Goal: Task Accomplishment & Management: Use online tool/utility

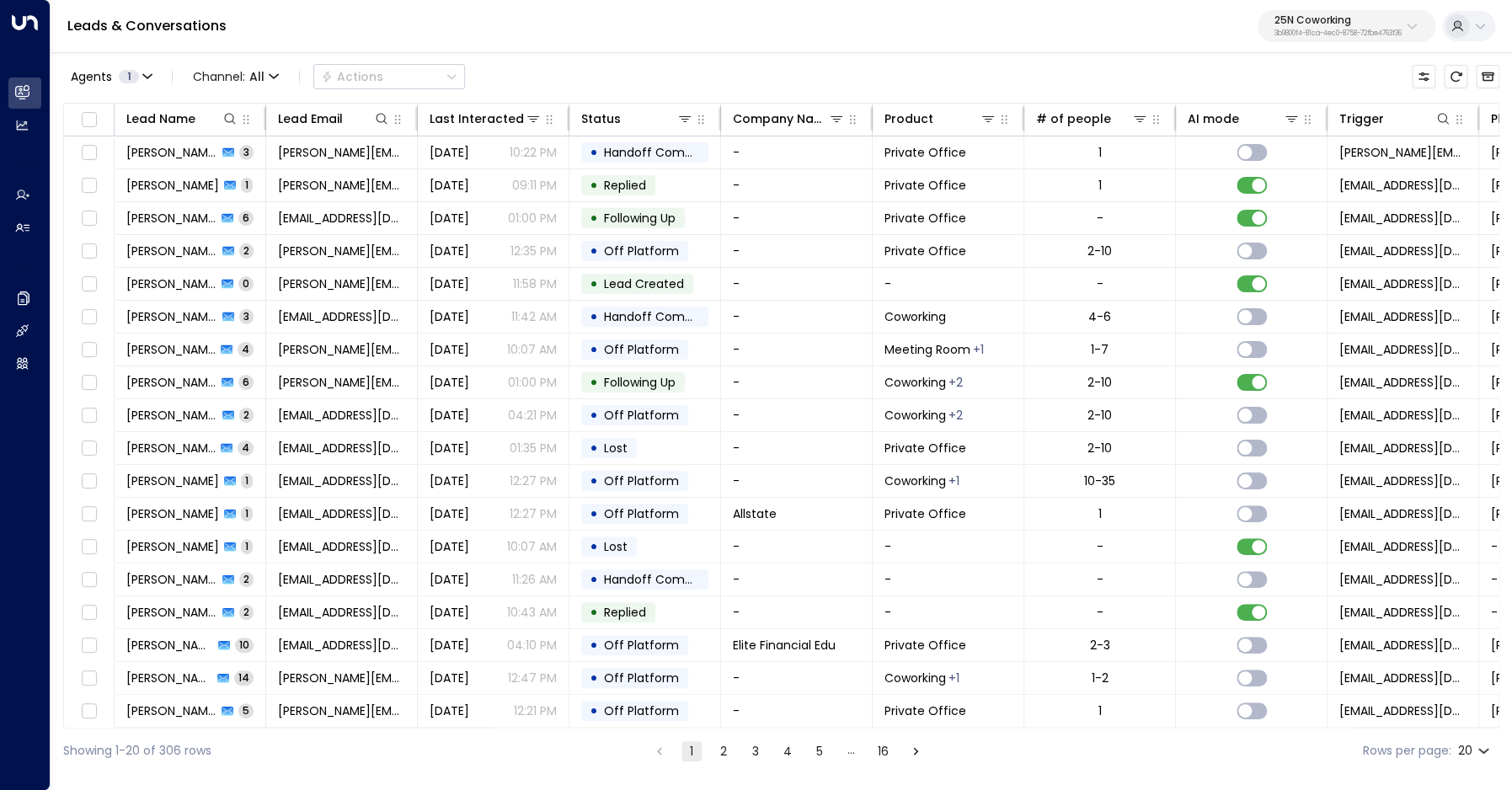
click at [1330, 30] on p "3b9800f4-81ca-4ec0-8758-72fbe4763f36" at bounding box center [1338, 34] width 127 height 7
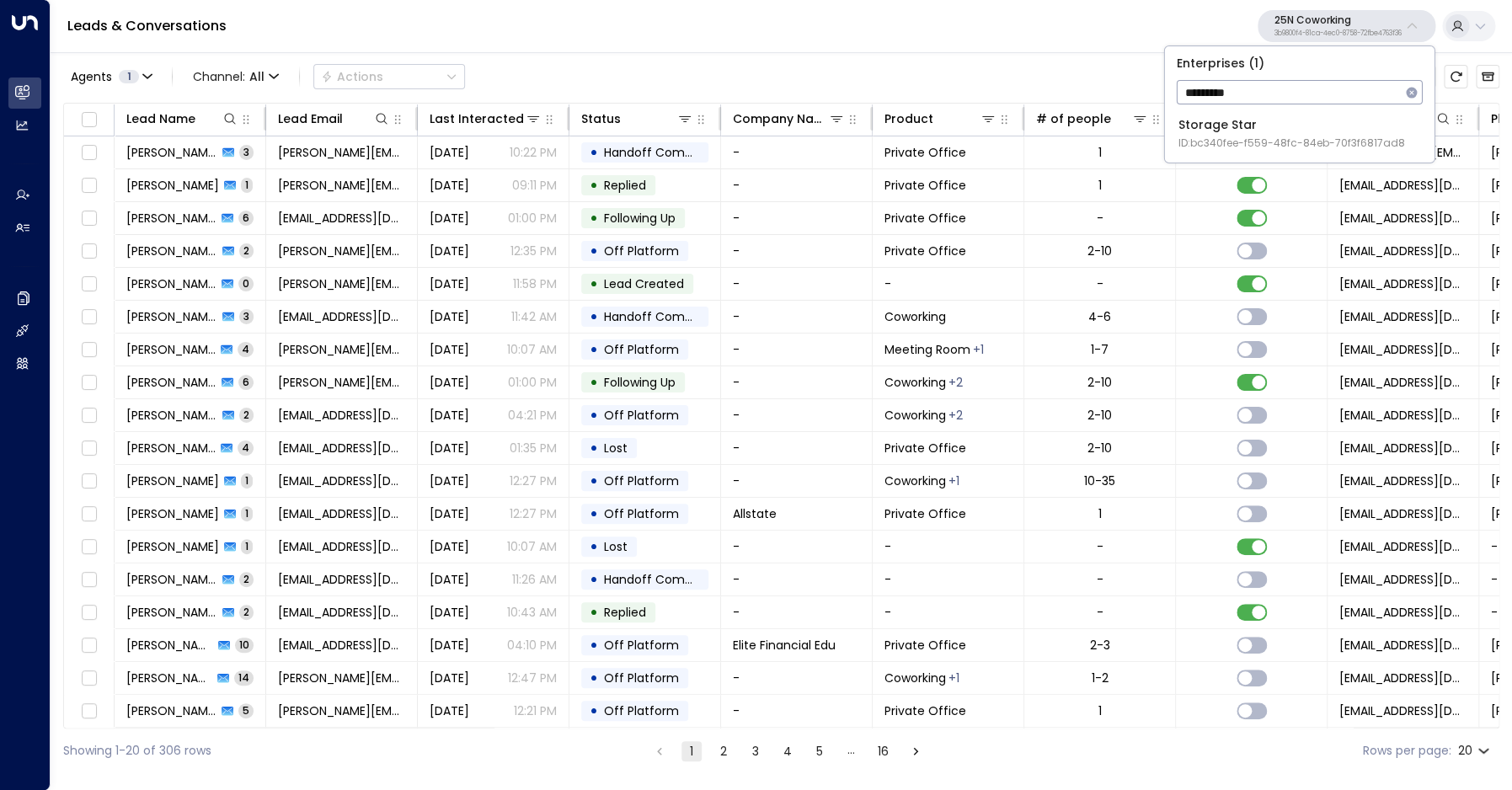
type input "*********"
click at [1233, 141] on span "ID: bc340fee-f559-48fc-84eb-70f3f6817ad8" at bounding box center [1292, 143] width 226 height 15
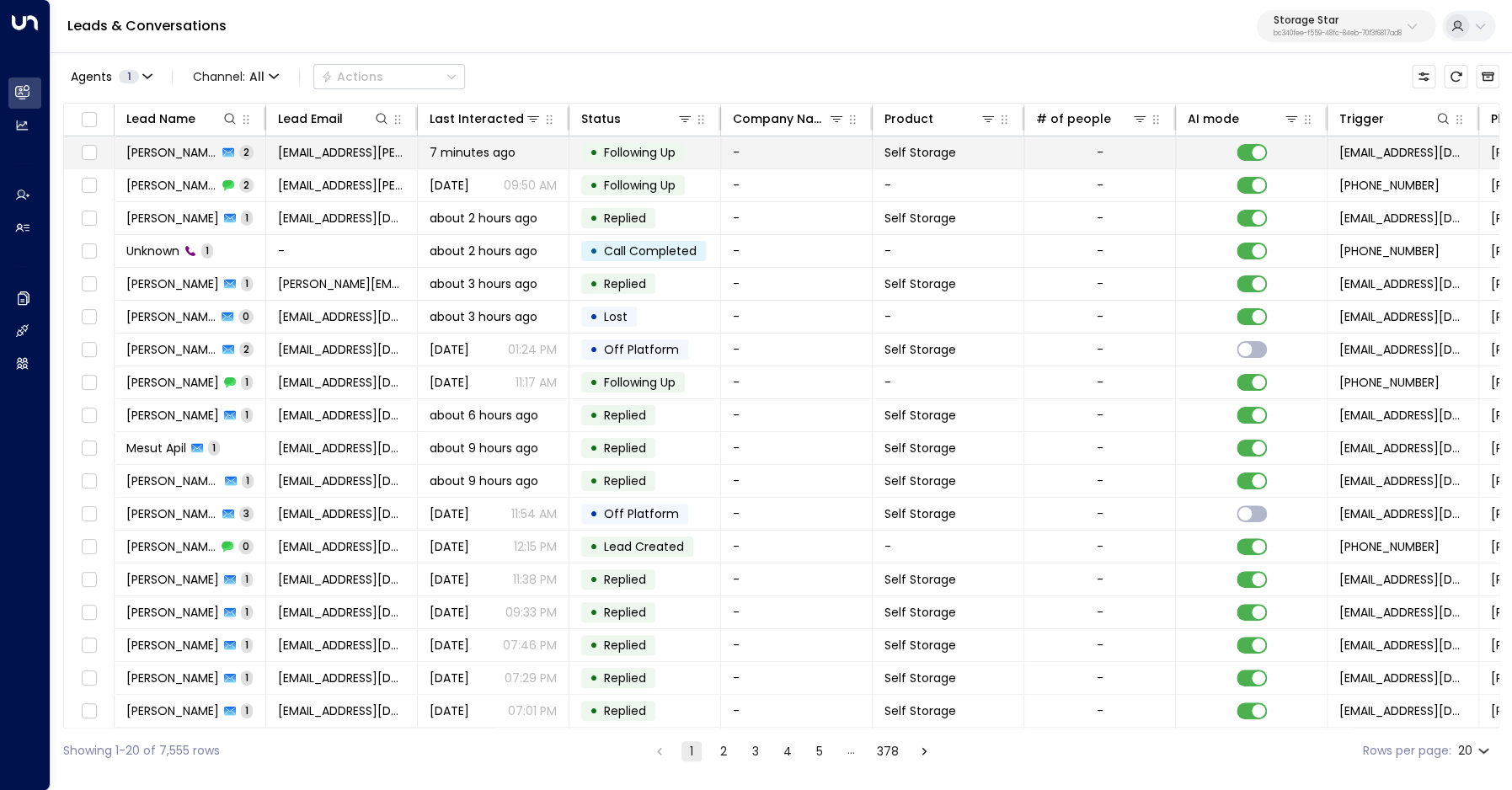
click at [165, 158] on span "[PERSON_NAME]" at bounding box center [172, 152] width 91 height 17
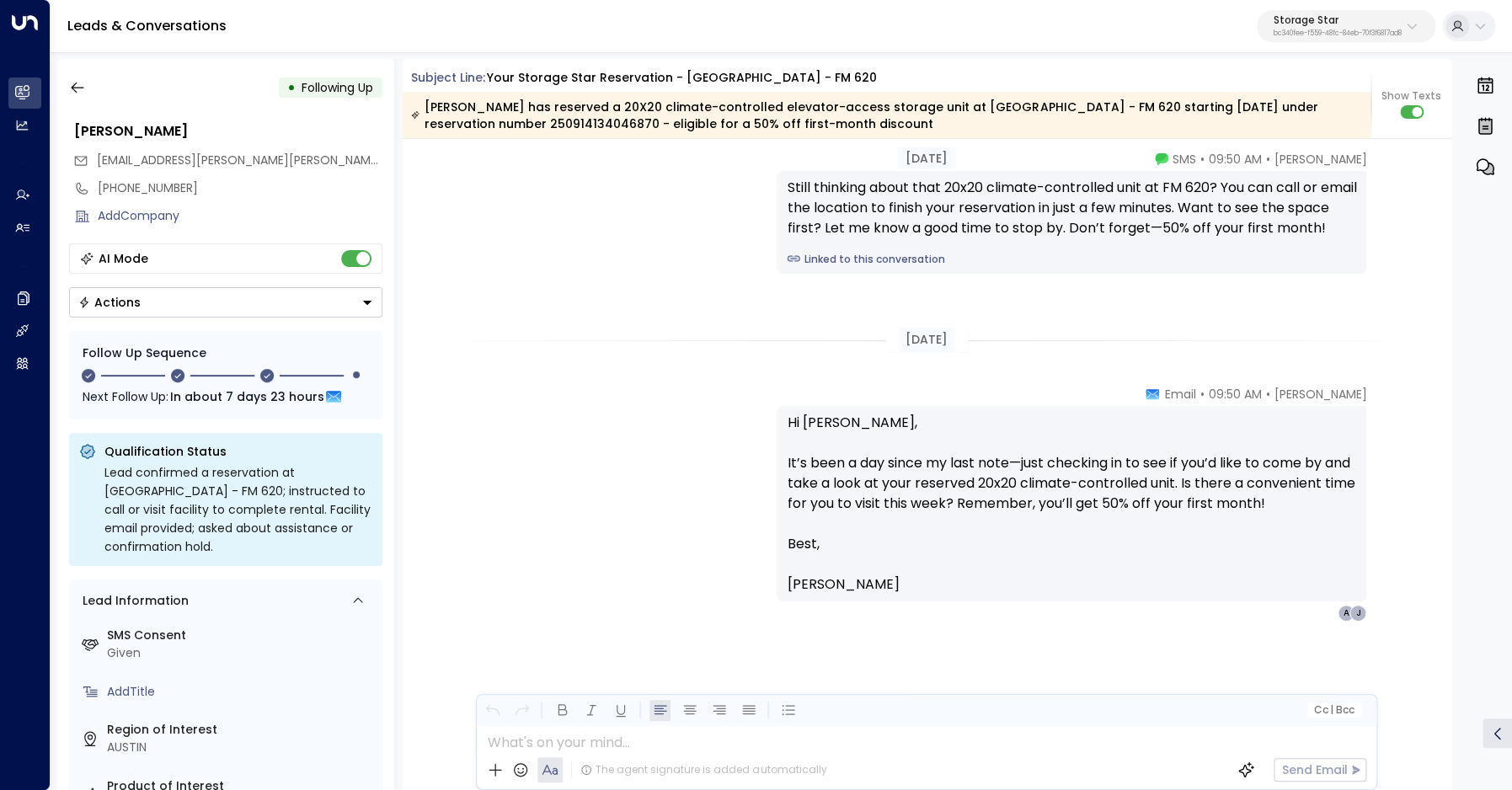
scroll to position [1770, 0]
click at [79, 91] on icon "button" at bounding box center [77, 87] width 17 height 17
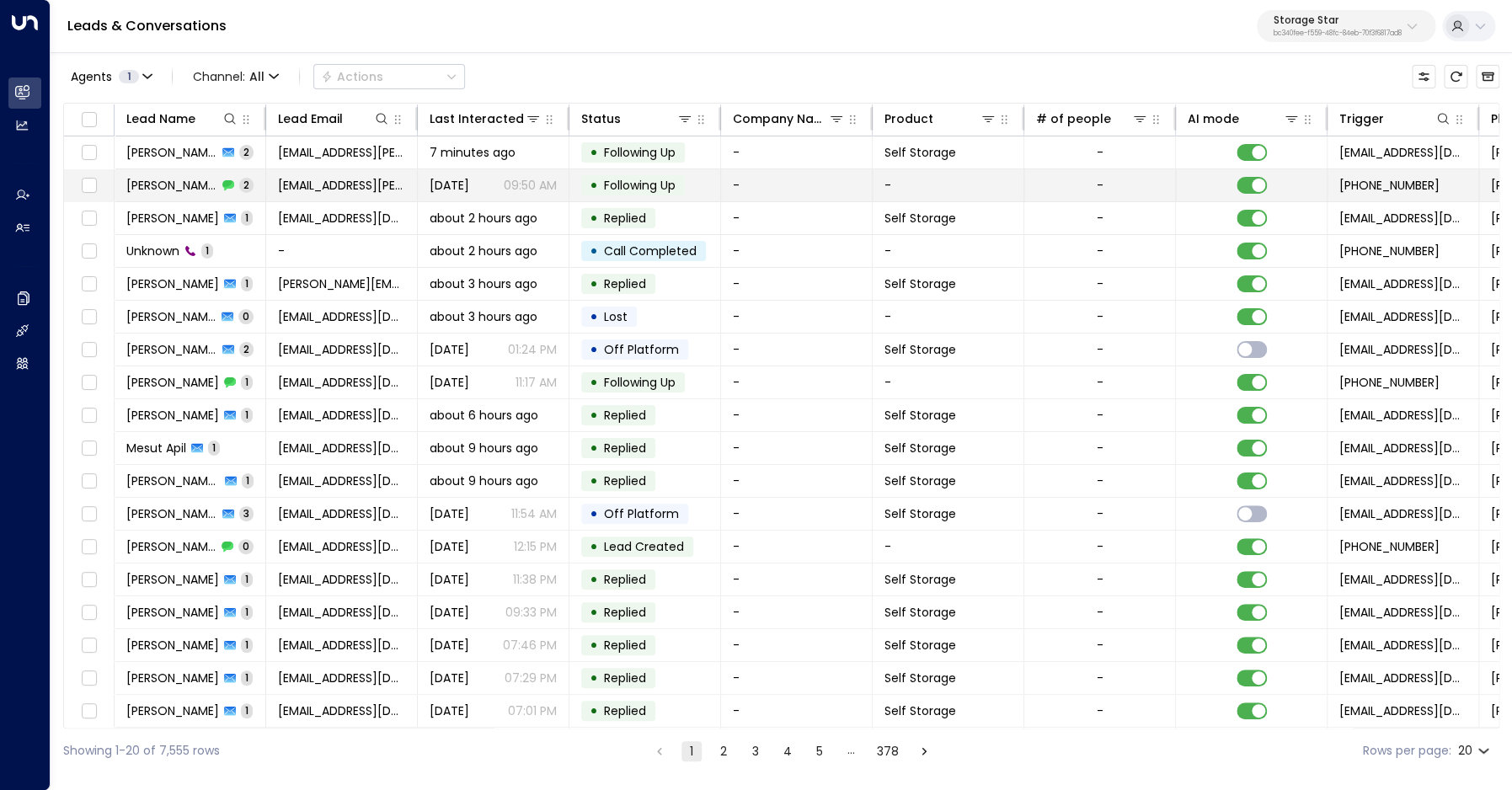
click at [153, 179] on span "[PERSON_NAME]" at bounding box center [172, 185] width 91 height 17
